Goal: Use online tool/utility: Use online tool/utility

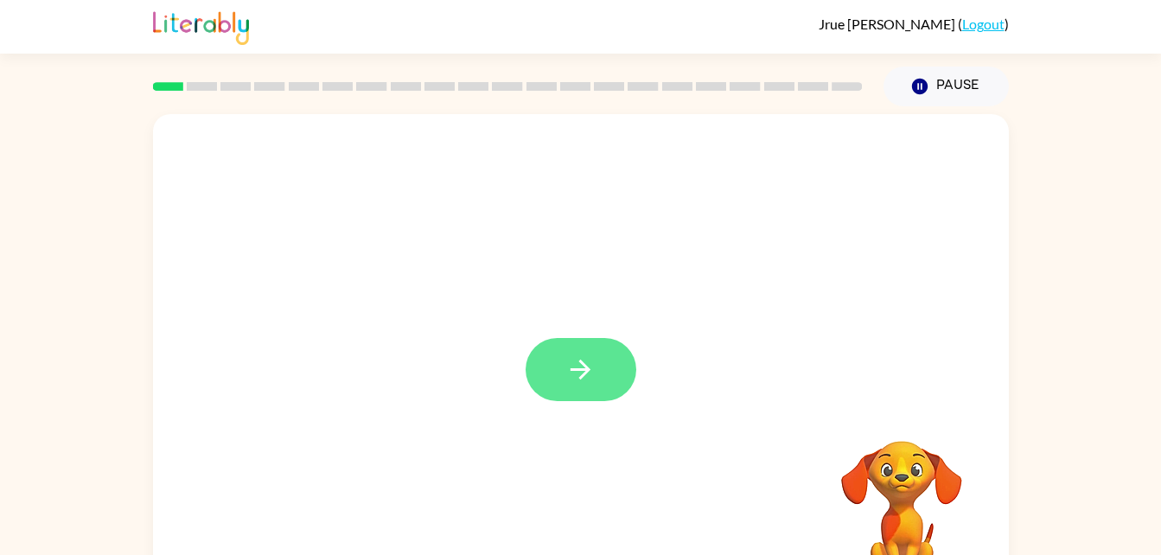
click at [603, 371] on button "button" at bounding box center [580, 369] width 111 height 63
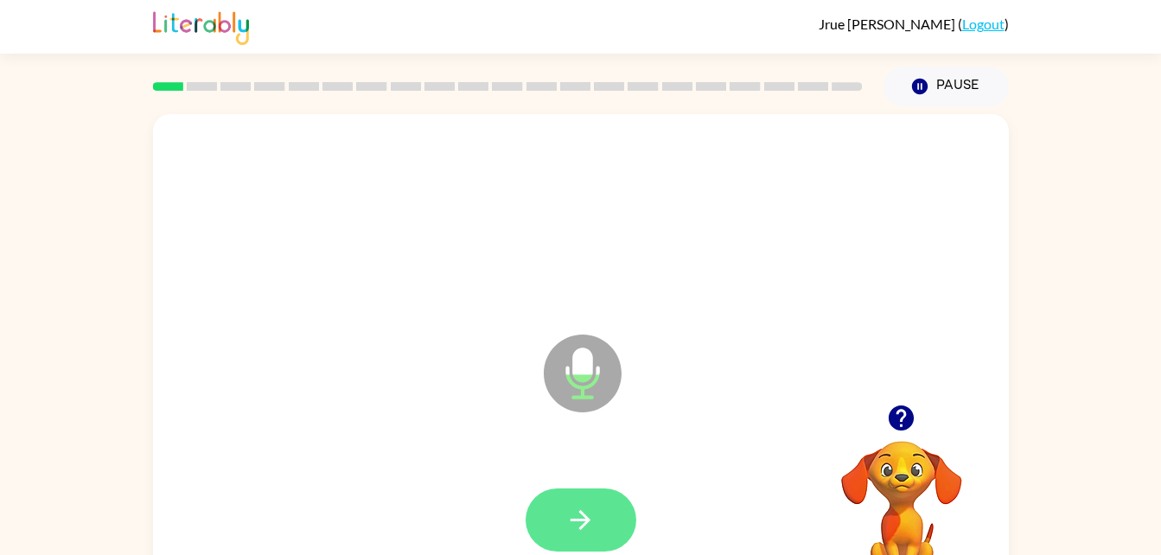
click at [620, 529] on button "button" at bounding box center [580, 519] width 111 height 63
click at [604, 510] on button "button" at bounding box center [580, 519] width 111 height 63
click at [591, 524] on icon "button" at bounding box center [580, 520] width 30 height 30
click at [582, 515] on icon "button" at bounding box center [580, 520] width 20 height 20
click at [578, 509] on icon "button" at bounding box center [580, 520] width 30 height 30
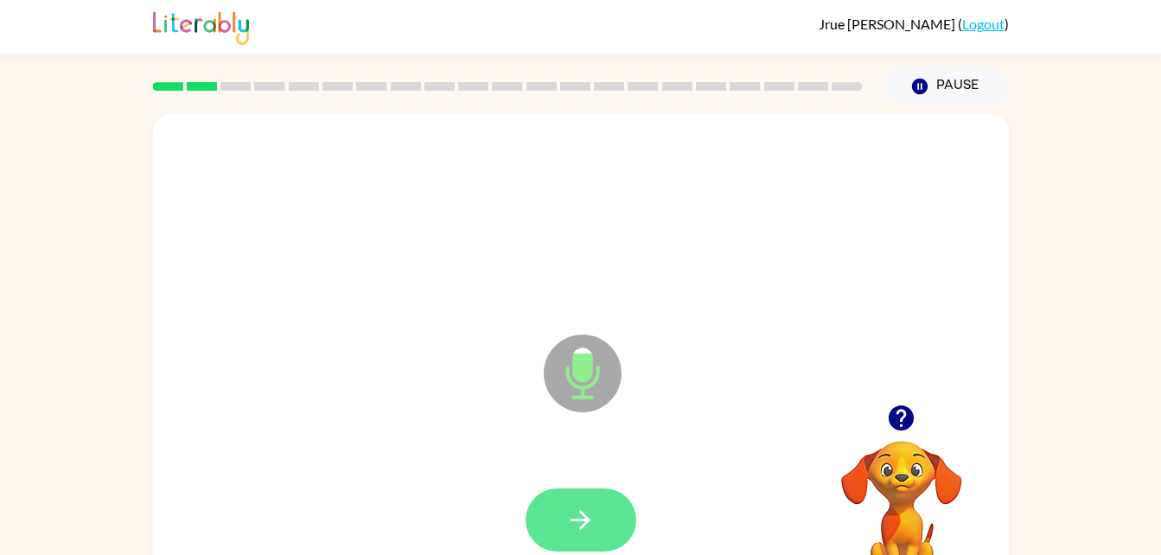
click at [576, 509] on icon "button" at bounding box center [580, 520] width 30 height 30
click at [561, 491] on button "button" at bounding box center [580, 519] width 111 height 63
click at [624, 499] on button "button" at bounding box center [580, 519] width 111 height 63
click at [564, 511] on button "button" at bounding box center [580, 519] width 111 height 63
click at [557, 546] on button "button" at bounding box center [580, 519] width 111 height 63
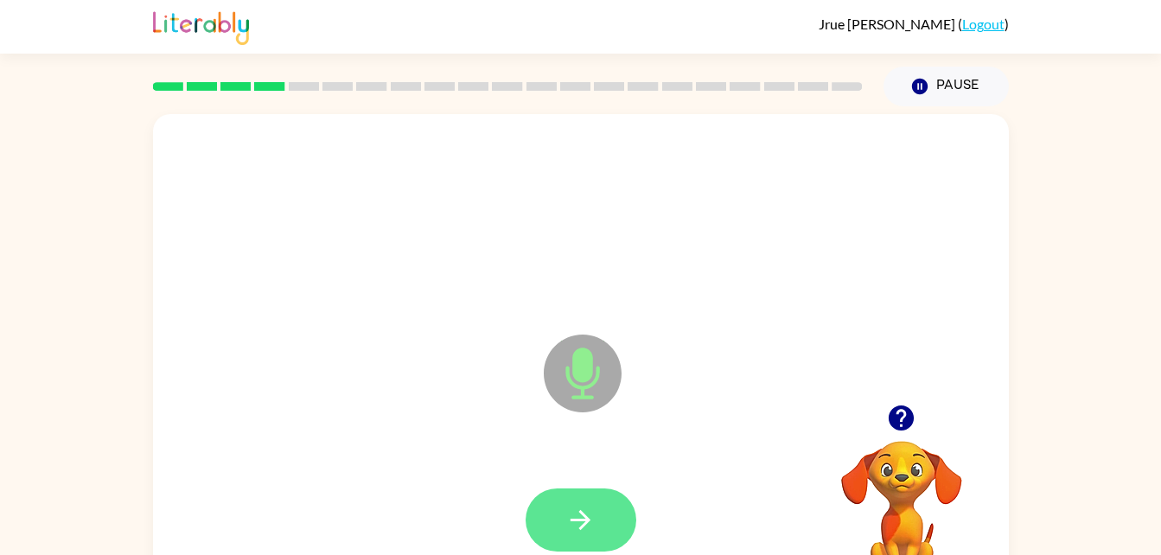
click at [602, 501] on button "button" at bounding box center [580, 519] width 111 height 63
click at [588, 550] on button "button" at bounding box center [580, 519] width 111 height 63
click at [623, 518] on button "button" at bounding box center [580, 519] width 111 height 63
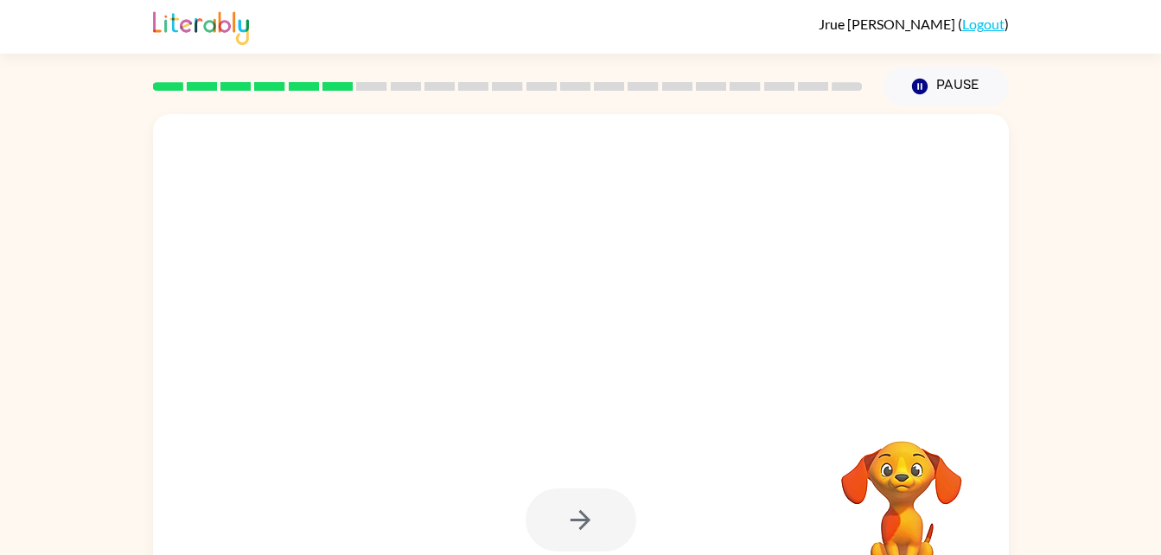
click at [216, 202] on div at bounding box center [580, 220] width 821 height 142
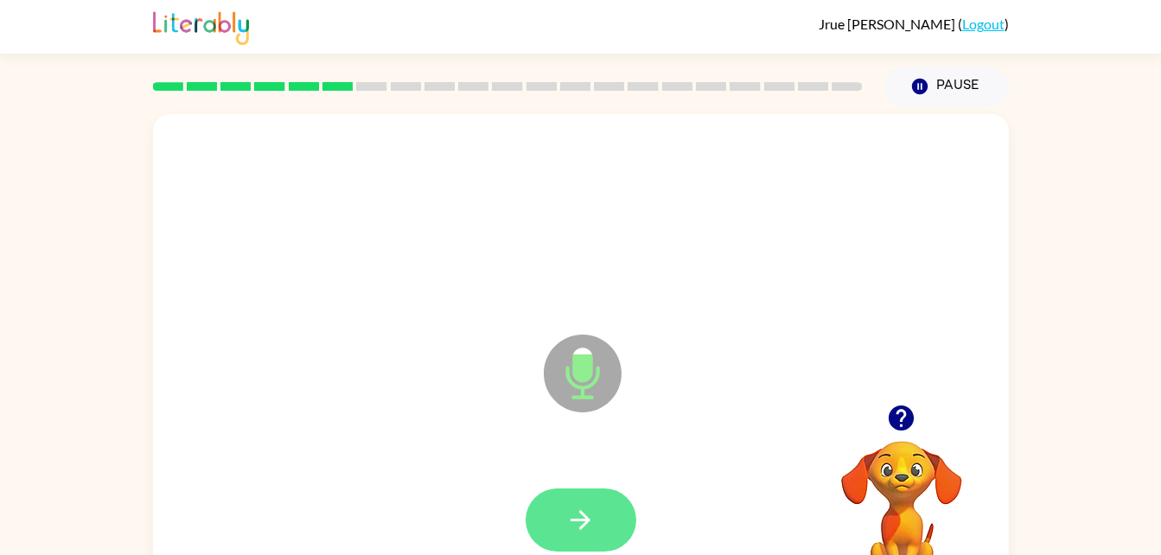
click at [618, 520] on button "button" at bounding box center [580, 519] width 111 height 63
click at [595, 497] on button "button" at bounding box center [580, 519] width 111 height 63
click at [600, 520] on button "button" at bounding box center [580, 519] width 111 height 63
click at [586, 499] on button "button" at bounding box center [580, 519] width 111 height 63
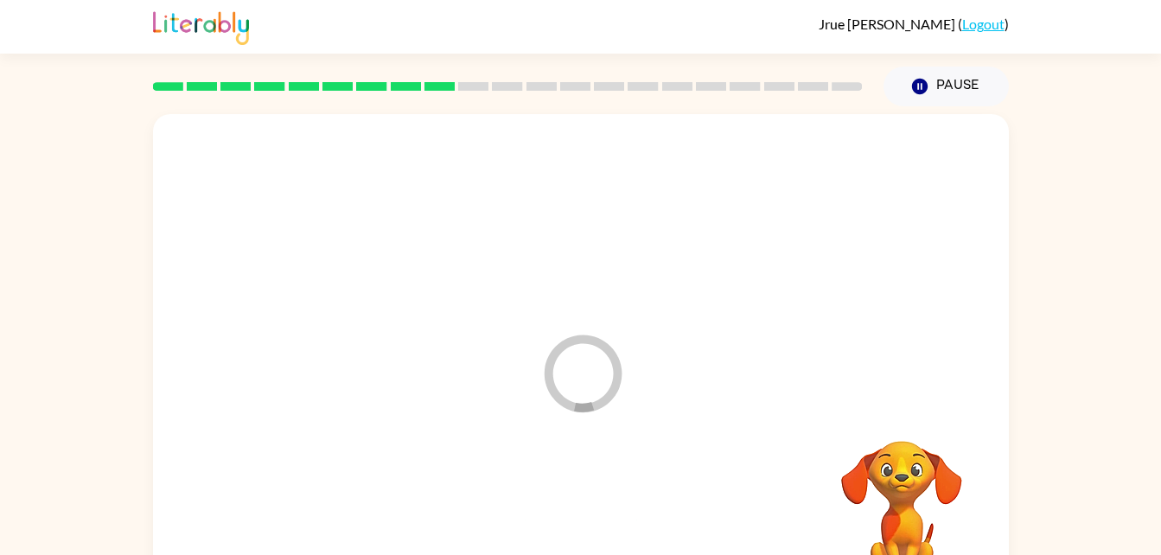
click at [588, 506] on div at bounding box center [580, 520] width 821 height 142
click at [579, 514] on div at bounding box center [580, 520] width 821 height 142
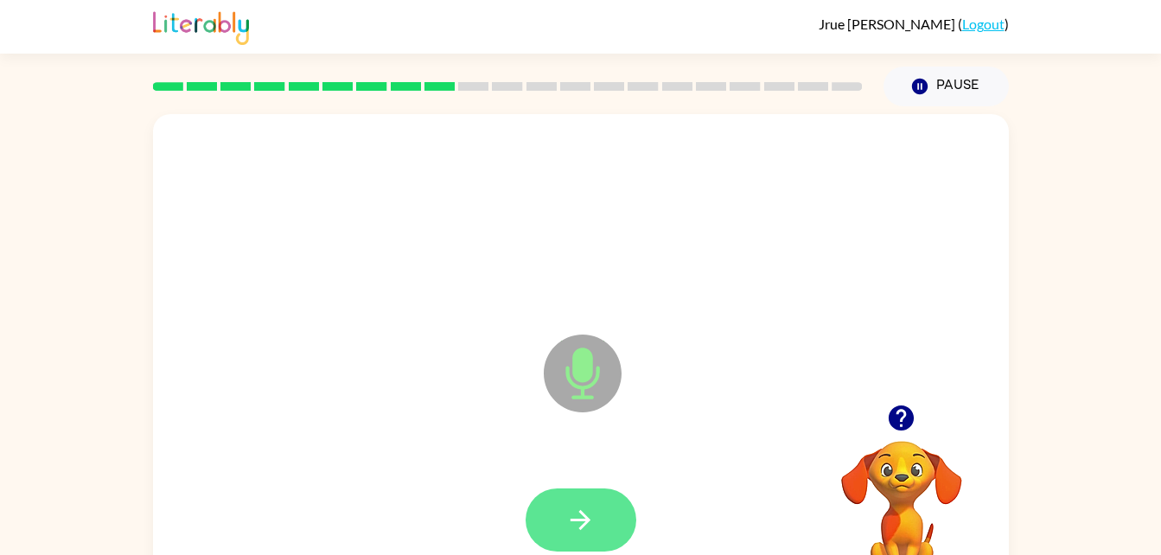
click at [568, 512] on icon "button" at bounding box center [580, 520] width 30 height 30
click at [565, 489] on button "button" at bounding box center [580, 519] width 111 height 63
click at [578, 512] on icon "button" at bounding box center [580, 520] width 30 height 30
click at [614, 503] on button "button" at bounding box center [580, 519] width 111 height 63
click at [590, 508] on icon "button" at bounding box center [580, 520] width 30 height 30
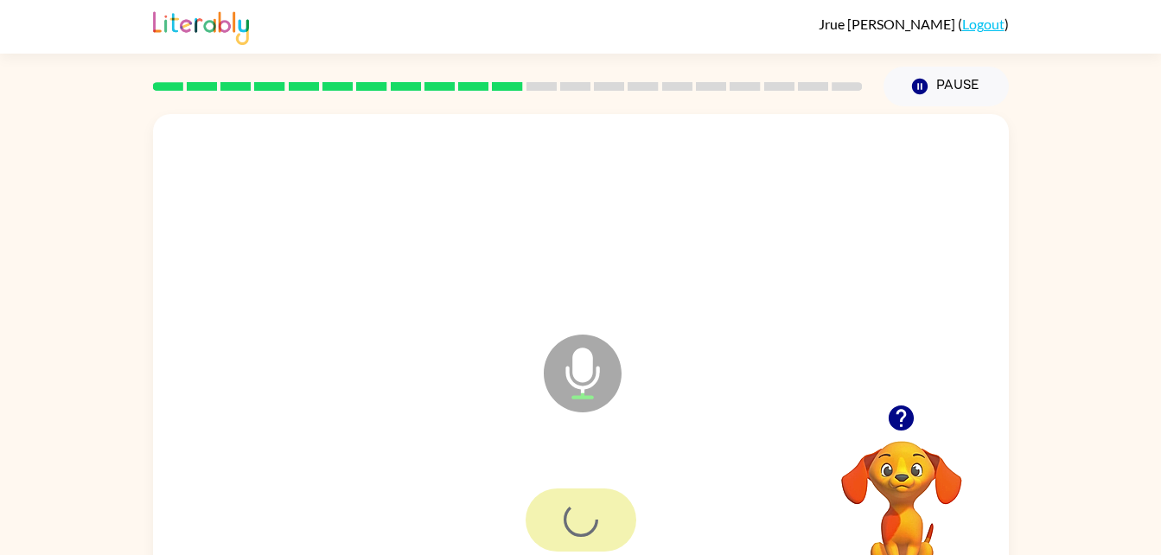
click at [591, 495] on div at bounding box center [580, 520] width 821 height 142
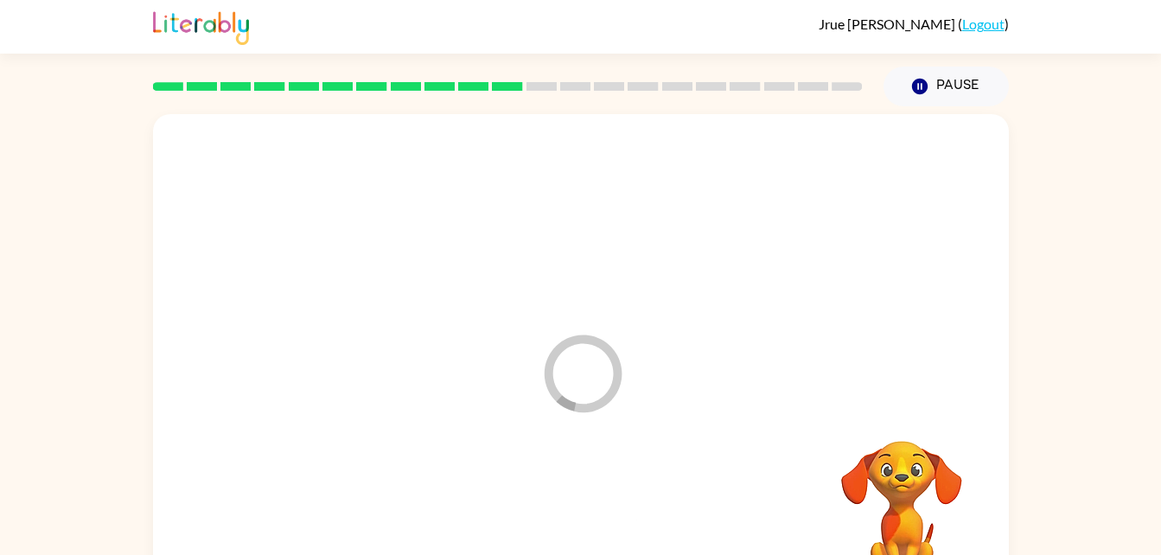
click at [593, 497] on div at bounding box center [580, 520] width 821 height 142
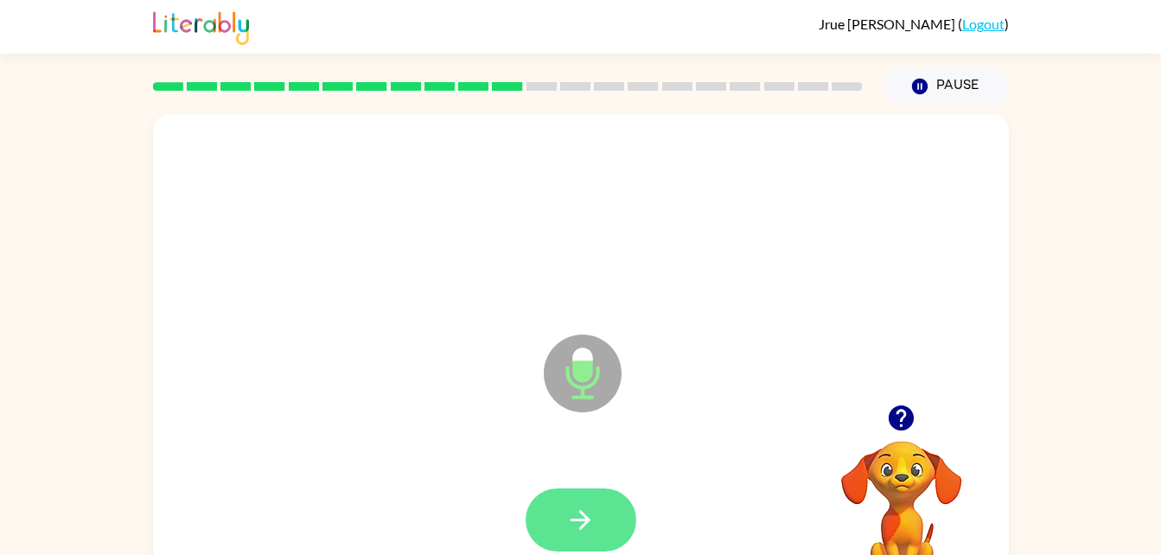
click at [590, 530] on icon "button" at bounding box center [580, 520] width 30 height 30
click at [600, 512] on button "button" at bounding box center [580, 519] width 111 height 63
click at [609, 525] on button "button" at bounding box center [580, 519] width 111 height 63
click at [564, 530] on button "button" at bounding box center [580, 519] width 111 height 63
click at [598, 525] on button "button" at bounding box center [580, 519] width 111 height 63
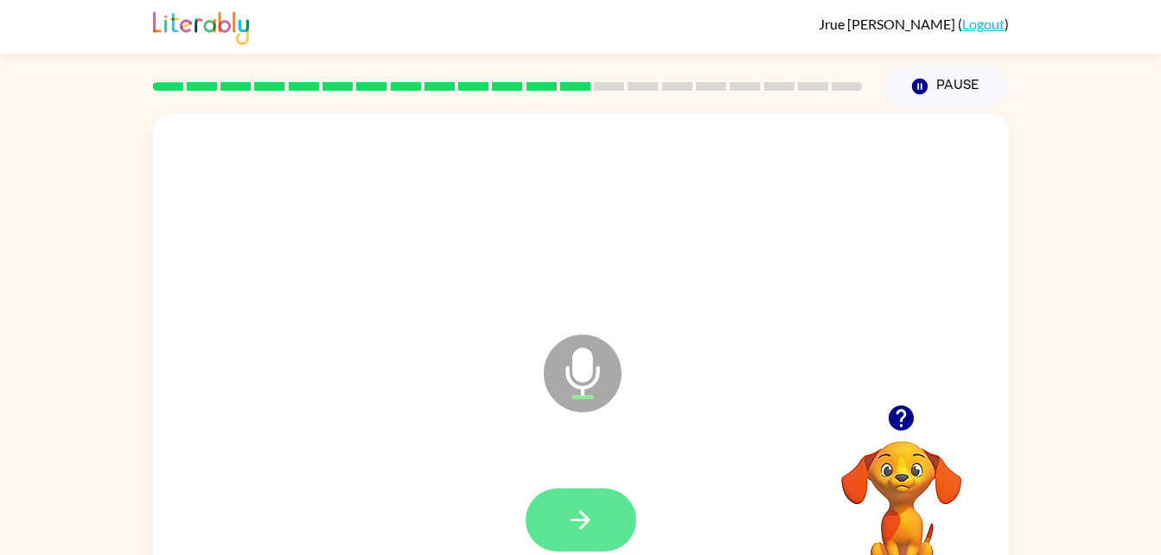
click at [590, 534] on icon "button" at bounding box center [580, 520] width 30 height 30
click at [618, 517] on button "button" at bounding box center [580, 519] width 111 height 63
click at [590, 514] on icon "button" at bounding box center [580, 520] width 30 height 30
click at [583, 510] on icon "button" at bounding box center [580, 520] width 30 height 30
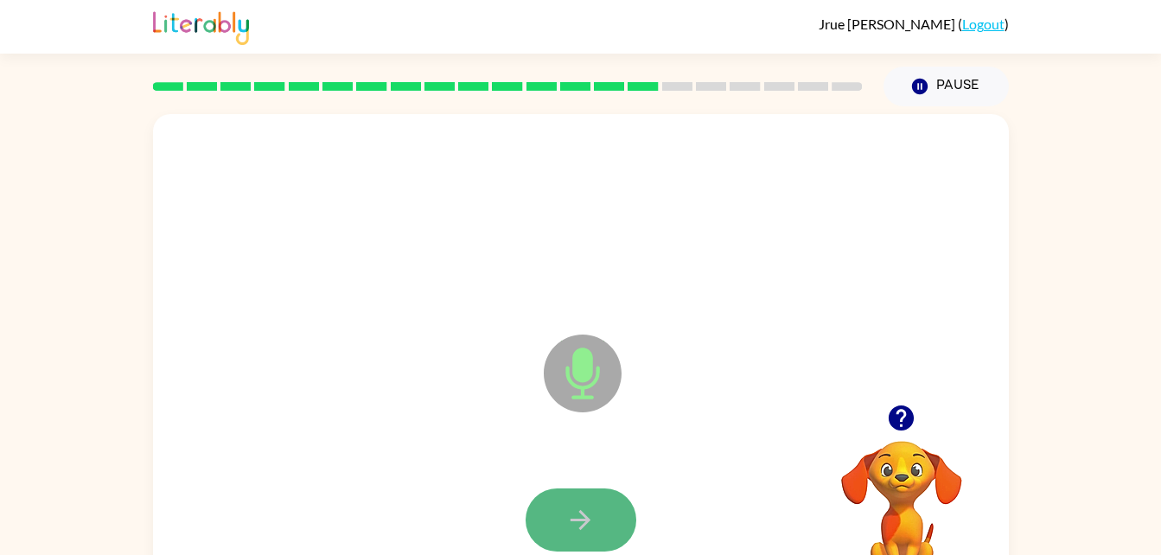
click at [574, 517] on icon "button" at bounding box center [580, 520] width 30 height 30
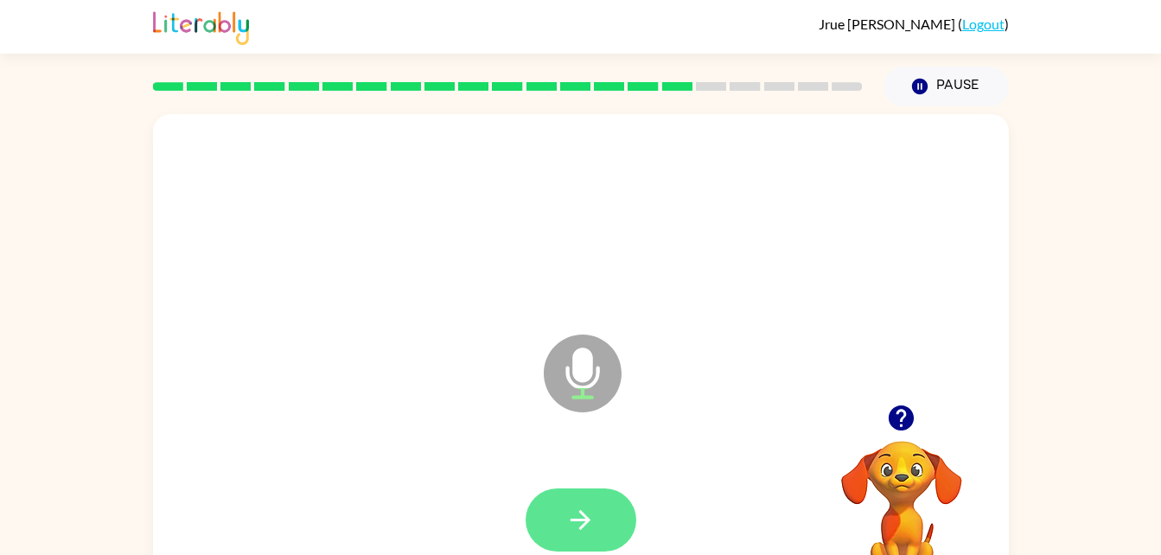
click at [597, 505] on button "button" at bounding box center [580, 519] width 111 height 63
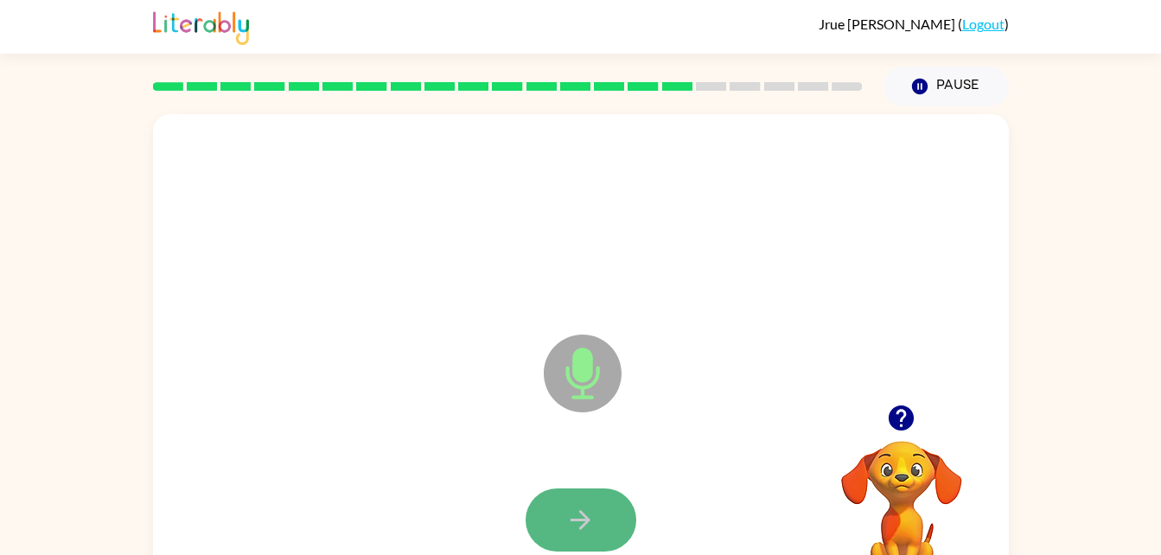
click at [559, 514] on button "button" at bounding box center [580, 519] width 111 height 63
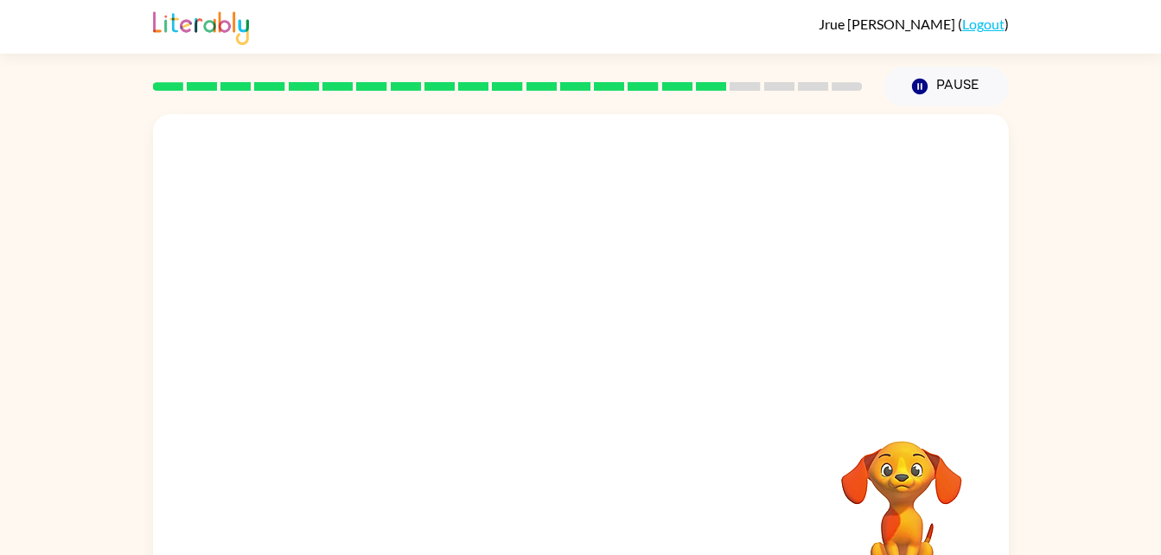
scroll to position [53, 0]
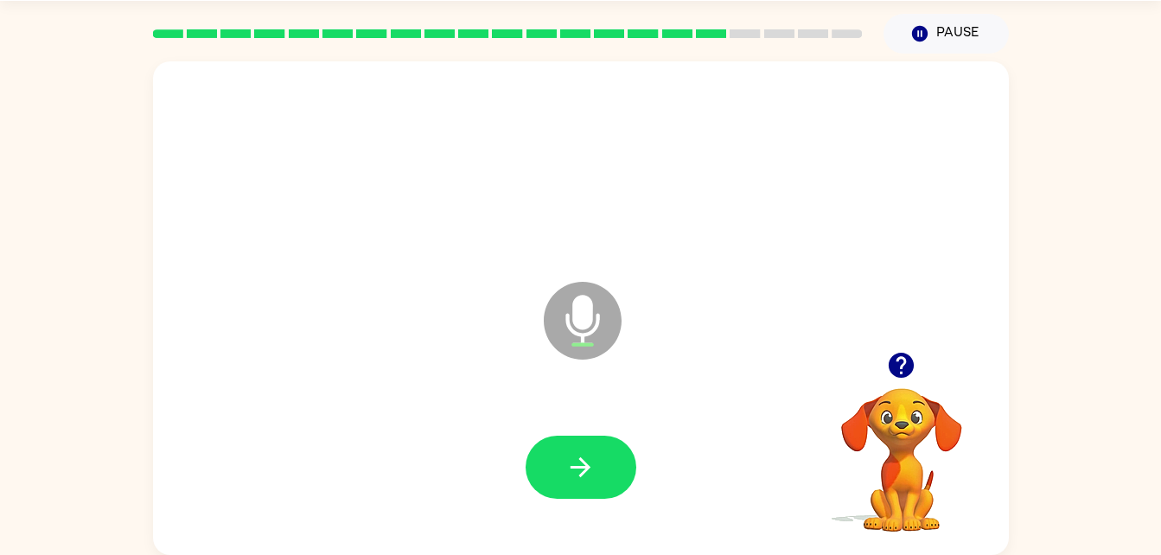
click at [578, 469] on icon "button" at bounding box center [580, 467] width 30 height 30
click at [576, 473] on div at bounding box center [580, 468] width 821 height 142
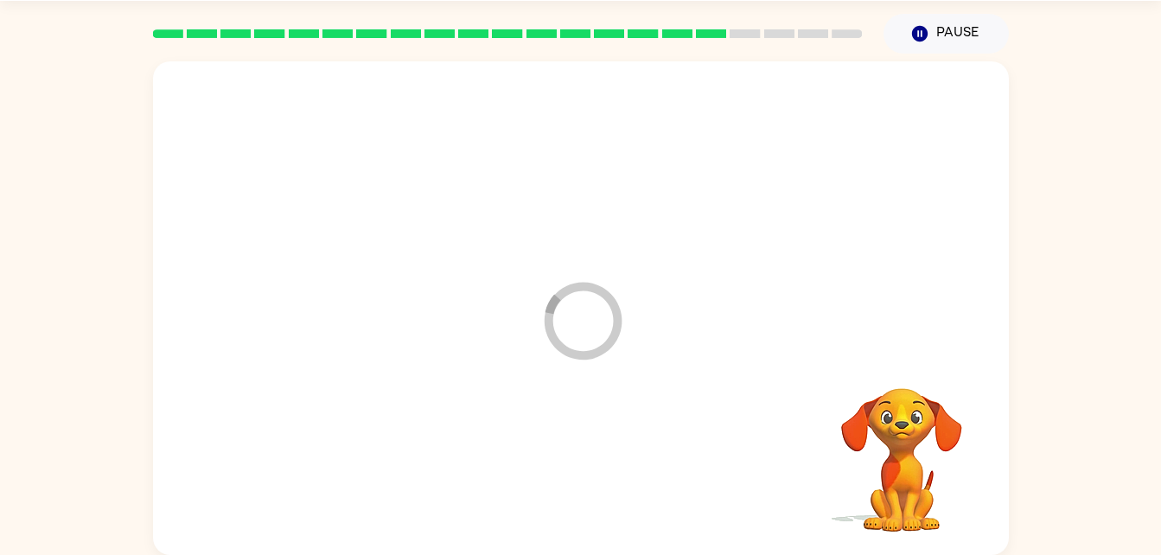
click at [577, 484] on div at bounding box center [580, 468] width 821 height 142
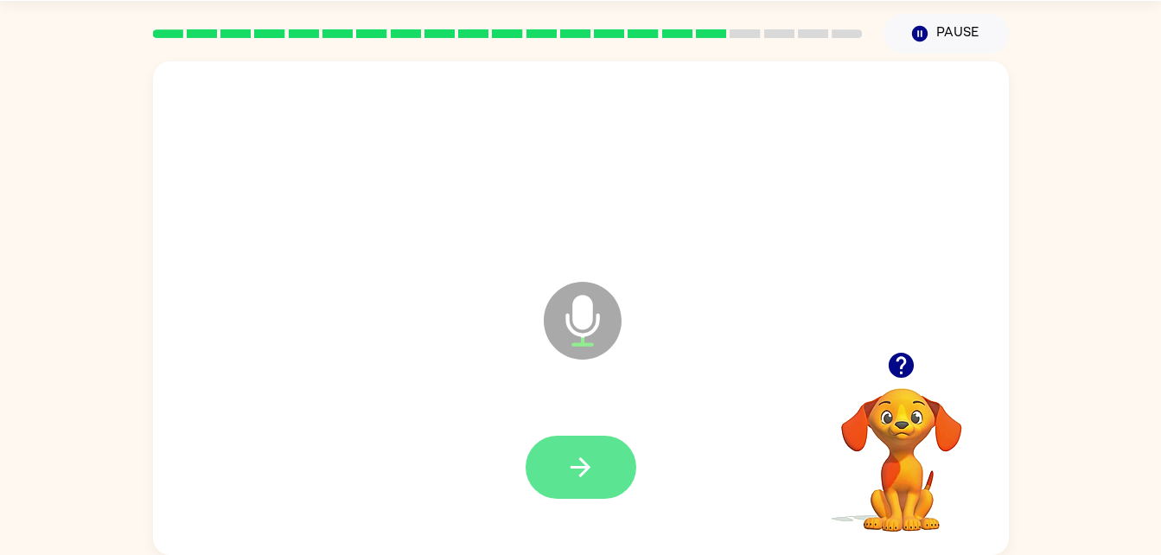
click at [588, 473] on icon "button" at bounding box center [580, 467] width 30 height 30
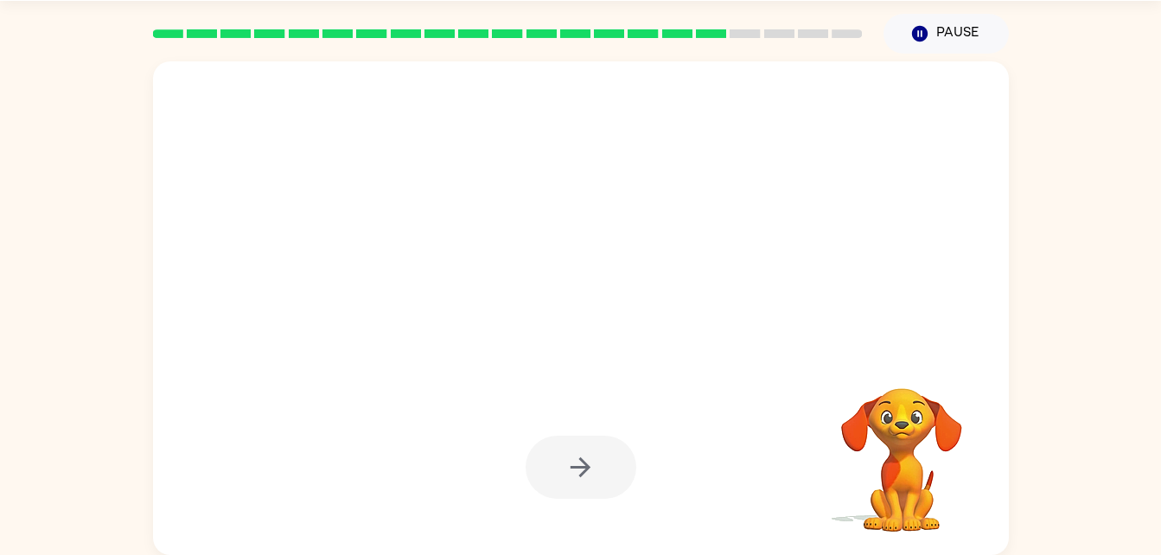
click at [562, 538] on div at bounding box center [581, 307] width 856 height 493
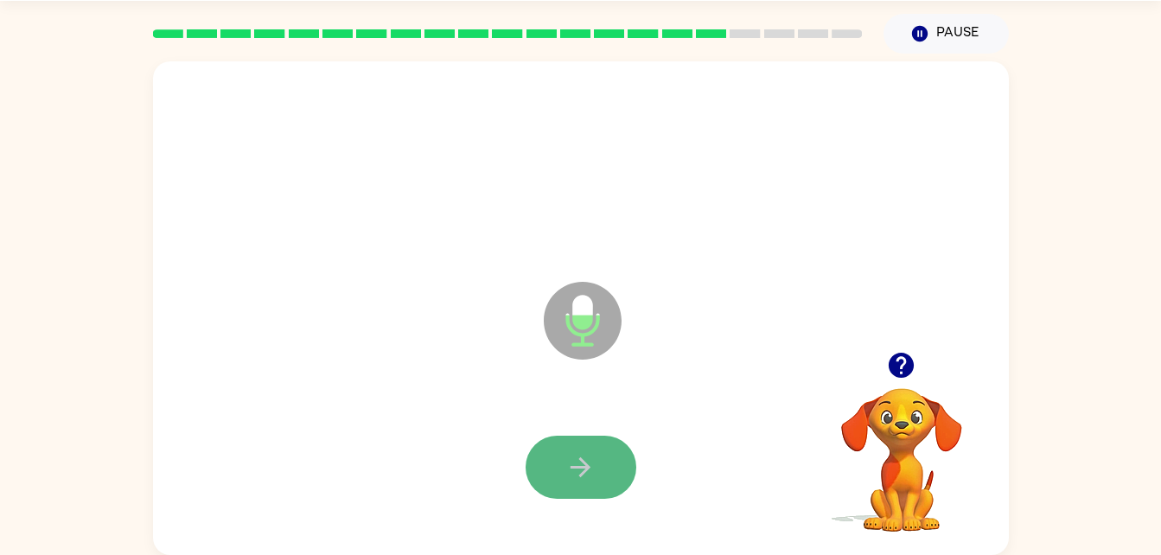
click at [603, 455] on button "button" at bounding box center [580, 467] width 111 height 63
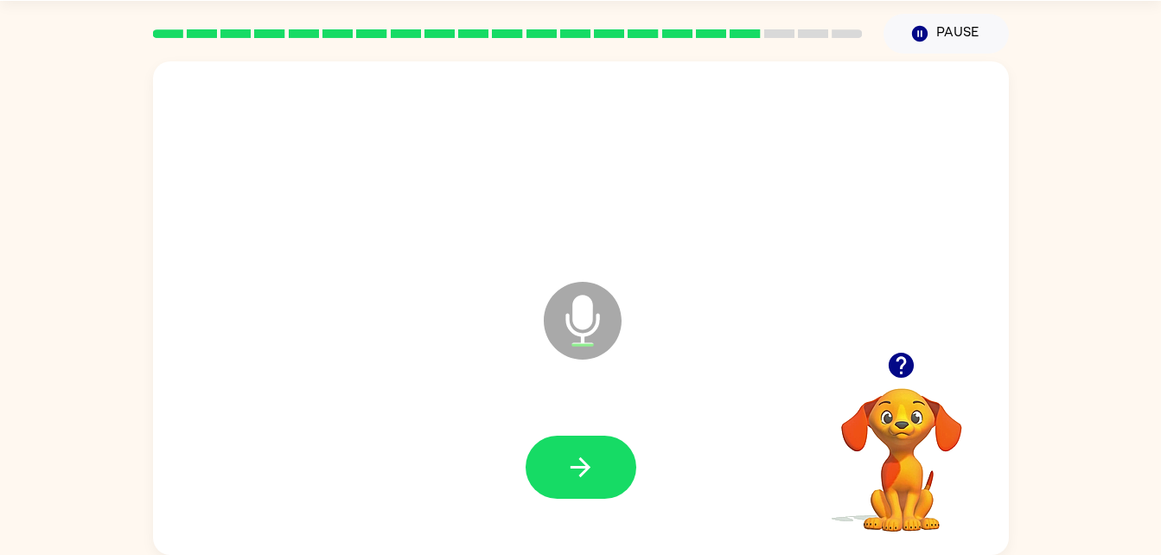
drag, startPoint x: 591, startPoint y: 455, endPoint x: 514, endPoint y: 462, distance: 77.3
click at [514, 462] on div at bounding box center [580, 468] width 821 height 142
click at [559, 455] on button "button" at bounding box center [580, 467] width 111 height 63
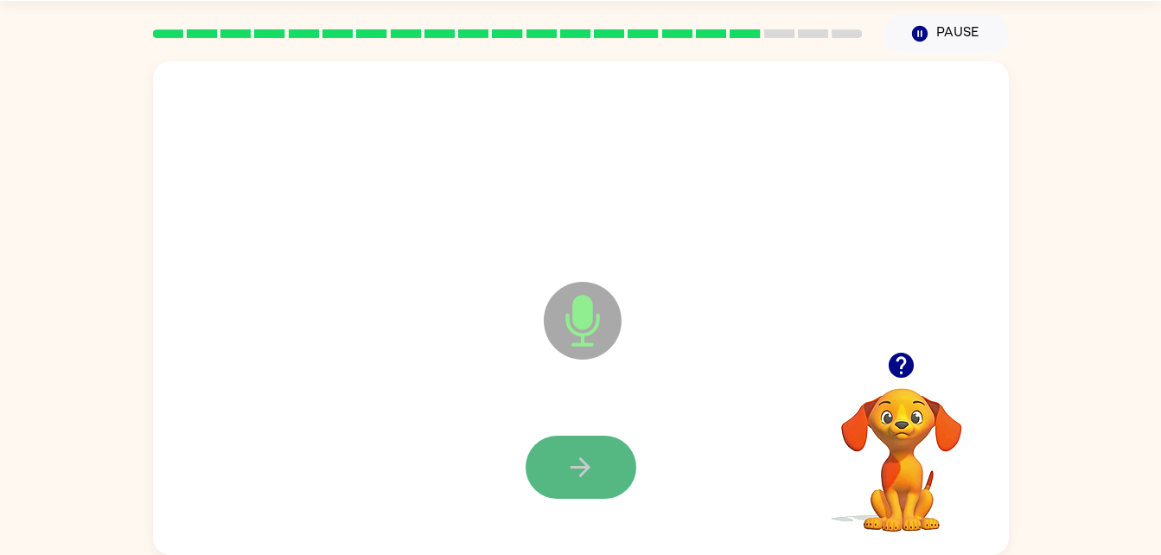
click at [567, 452] on icon "button" at bounding box center [580, 467] width 30 height 30
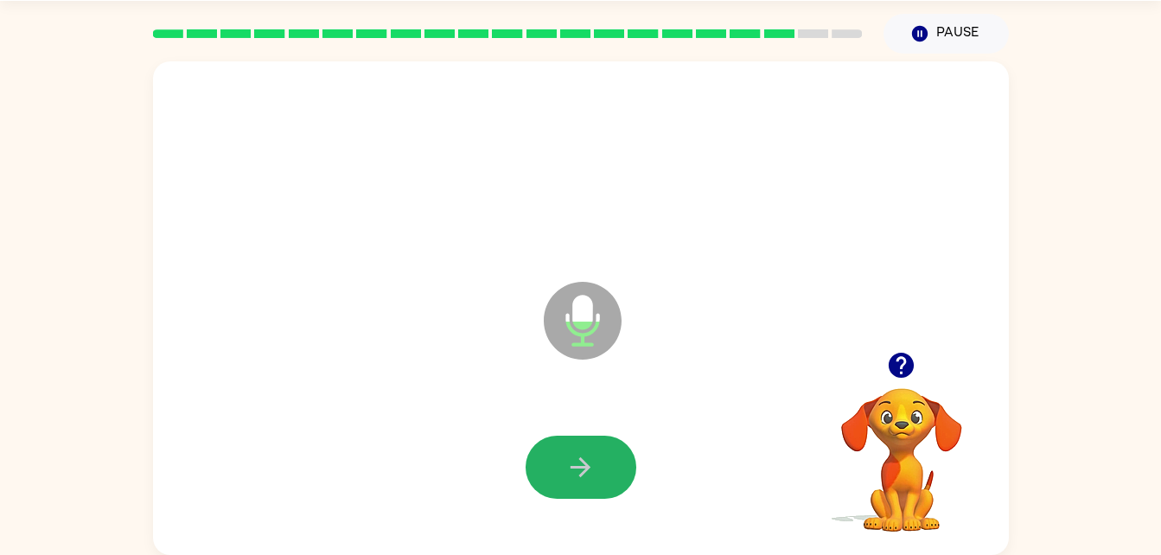
click at [567, 452] on icon "button" at bounding box center [580, 467] width 30 height 30
click at [589, 458] on icon "button" at bounding box center [580, 467] width 30 height 30
click at [583, 446] on button "button" at bounding box center [580, 467] width 111 height 63
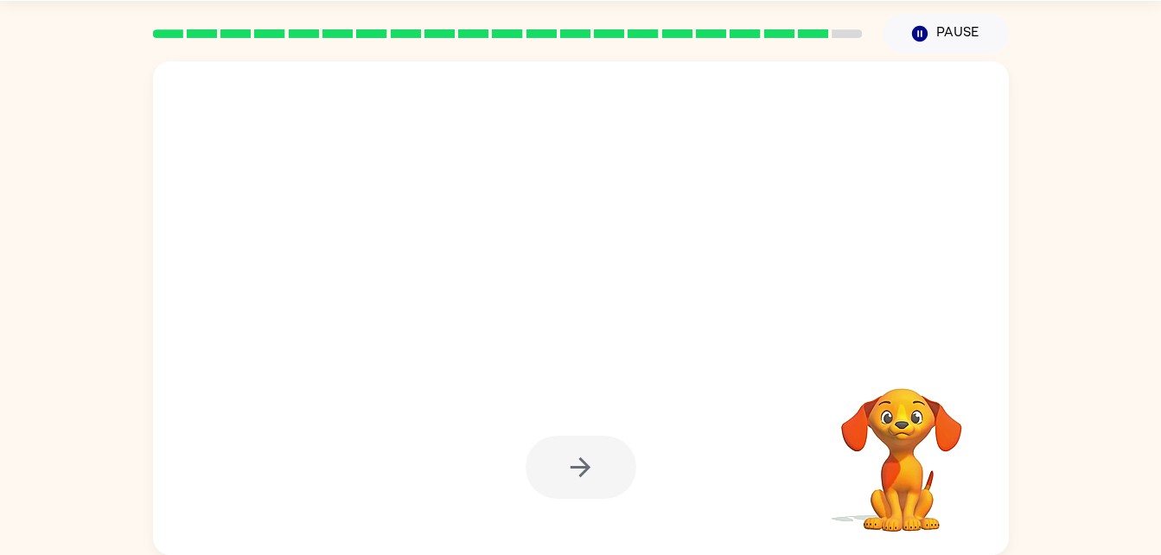
click at [582, 462] on div at bounding box center [580, 467] width 111 height 63
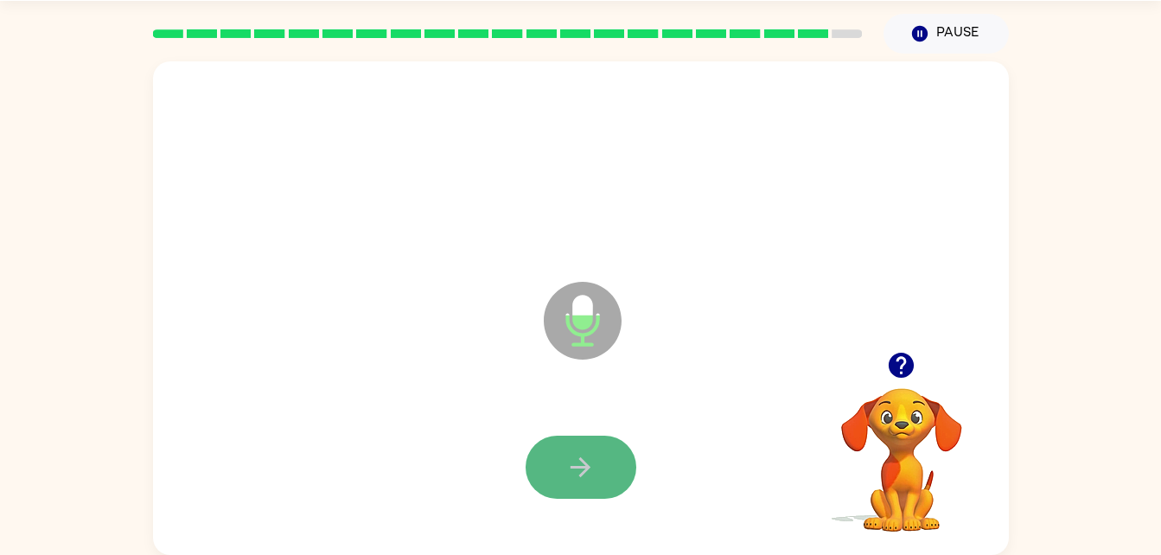
click at [599, 479] on button "button" at bounding box center [580, 467] width 111 height 63
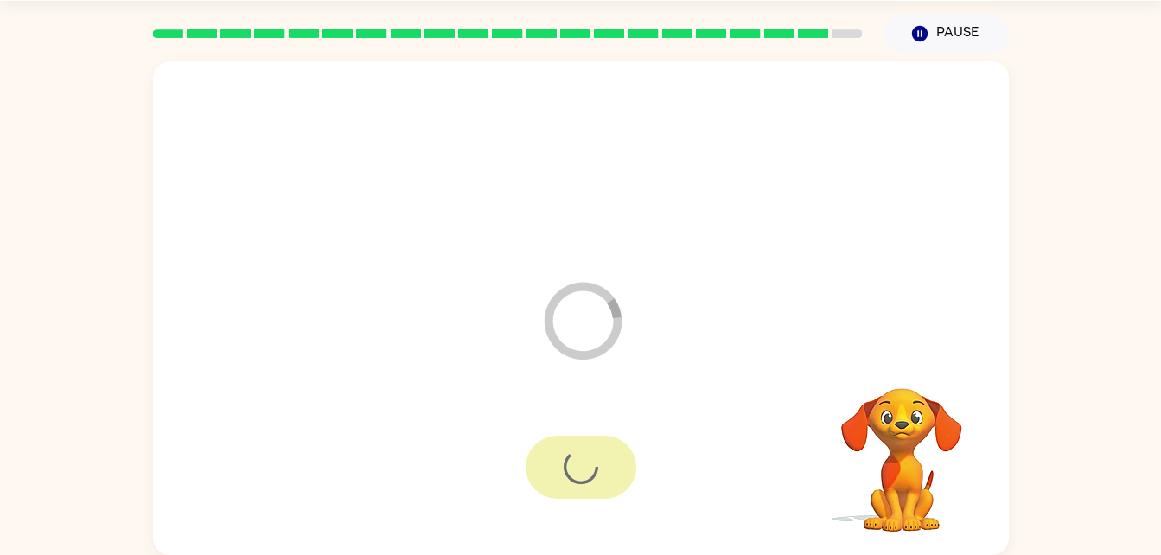
scroll to position [22, 0]
